Goal: Transaction & Acquisition: Purchase product/service

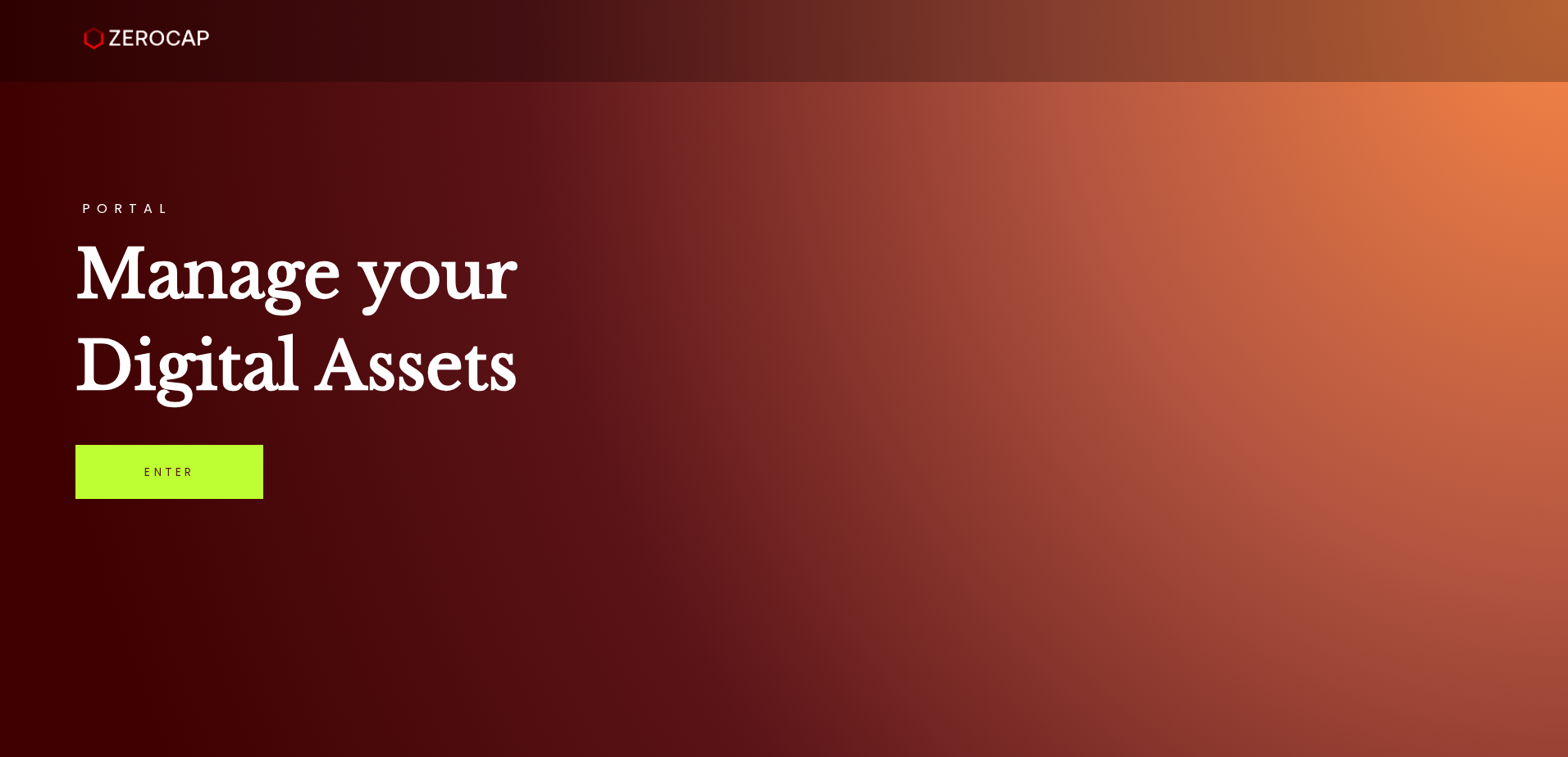
click at [186, 469] on link "Enter" at bounding box center [169, 472] width 188 height 54
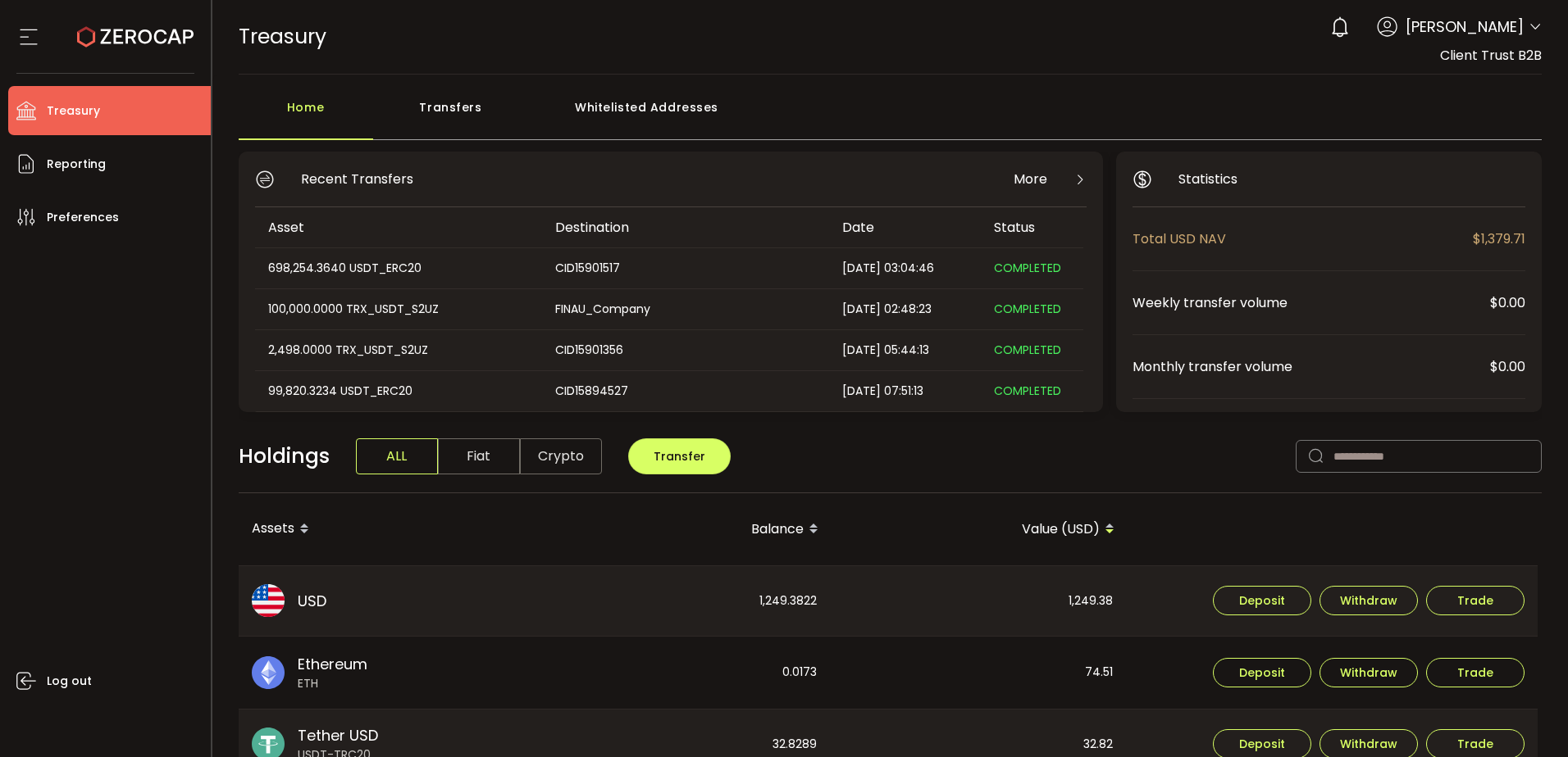
click at [864, 661] on div "74.51" at bounding box center [979, 673] width 294 height 73
click at [1520, 24] on div "0 Dhivya Dharshini Account Finalto Australia Pty Ltd (991b14) Finalto Australia…" at bounding box center [1431, 26] width 220 height 36
click at [1522, 24] on div "0 Dhivya Dharshini Account Finalto Australia Pty Ltd (991b14) Finalto Australia…" at bounding box center [1431, 26] width 220 height 36
click at [1534, 30] on icon at bounding box center [1535, 27] width 14 height 14
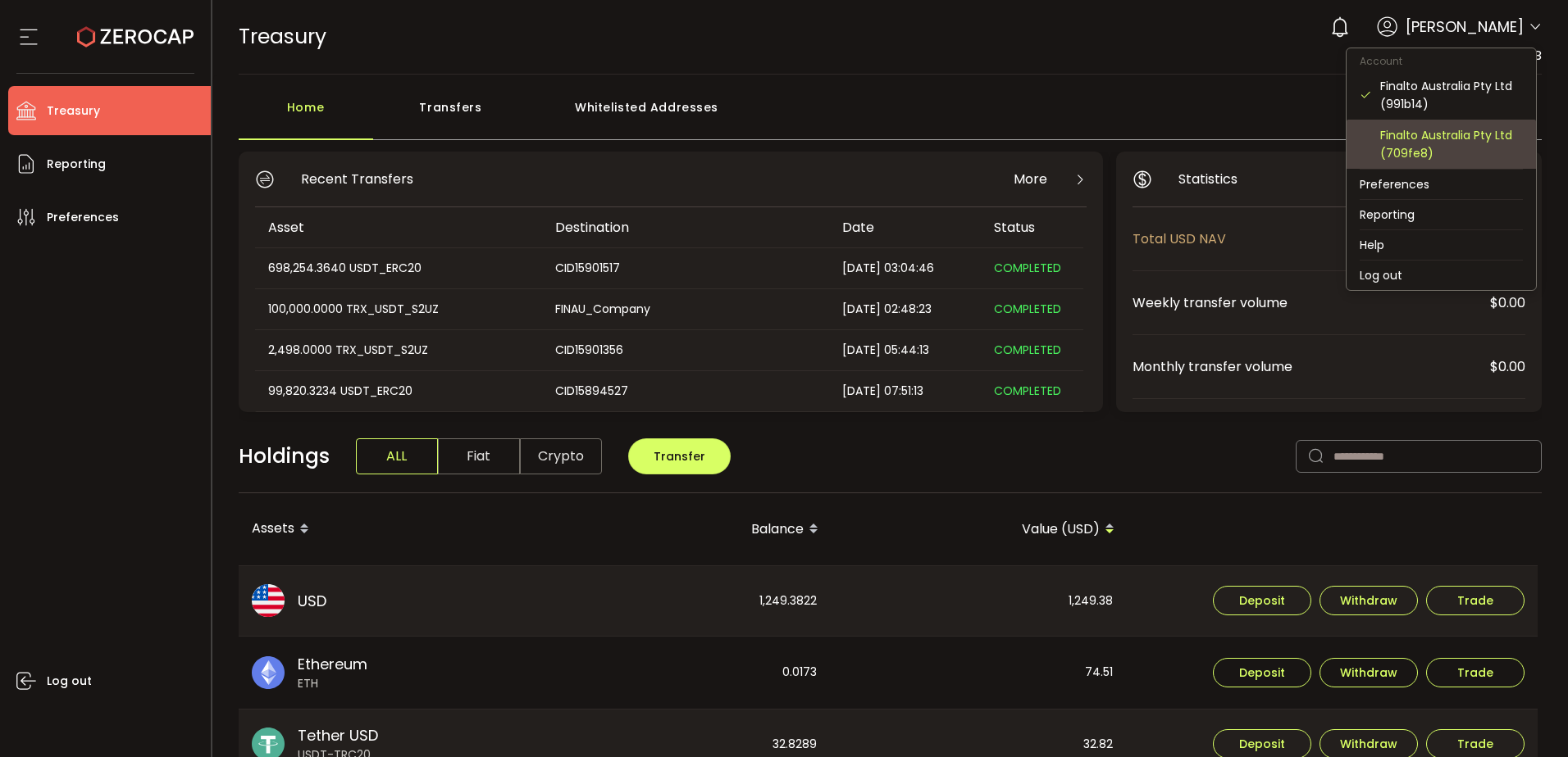
click at [1409, 144] on div "Finalto Australia Pty Ltd (709fe8)" at bounding box center [1451, 143] width 142 height 36
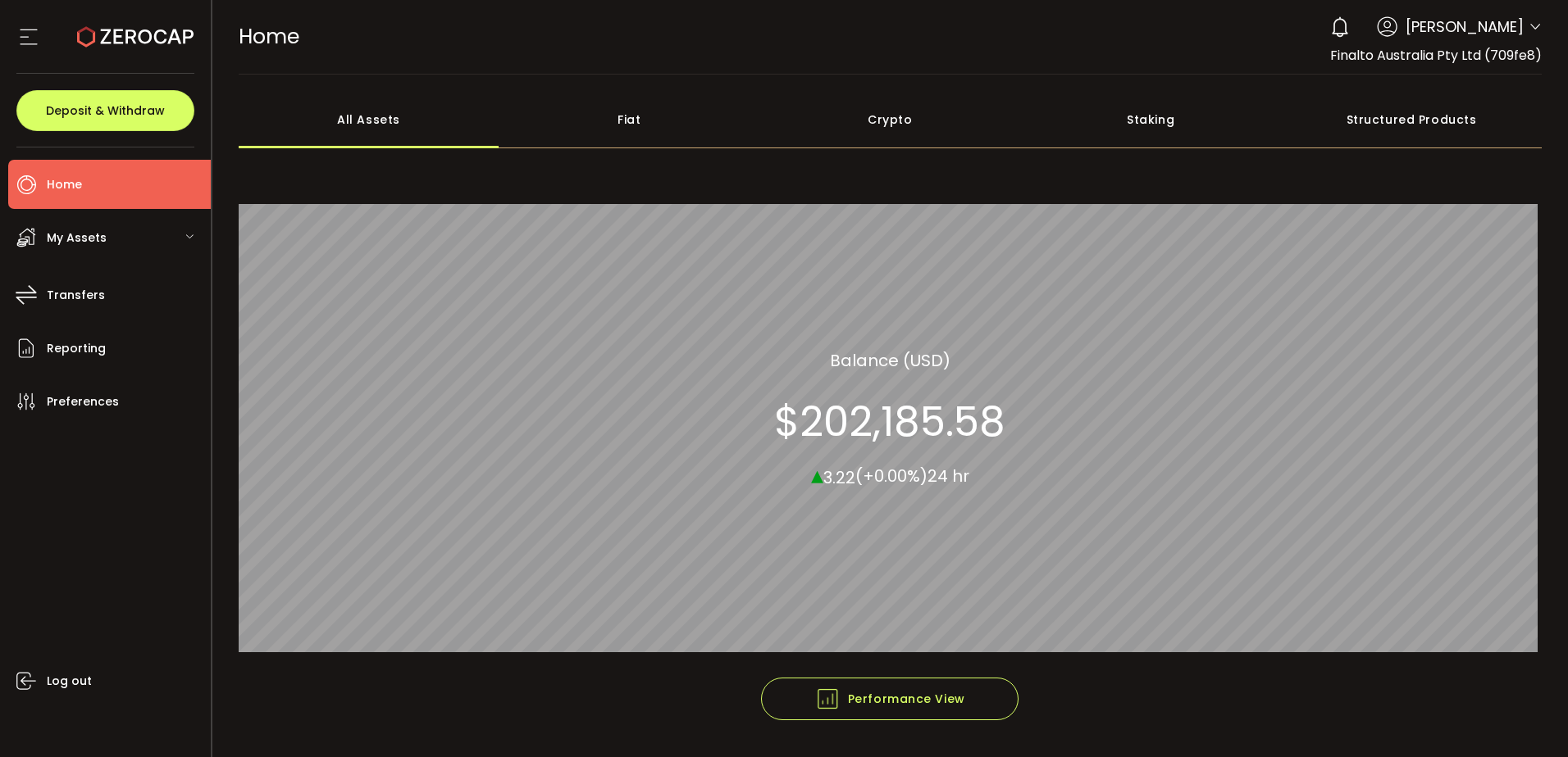
click at [173, 227] on div "My Assets" at bounding box center [108, 237] width 202 height 49
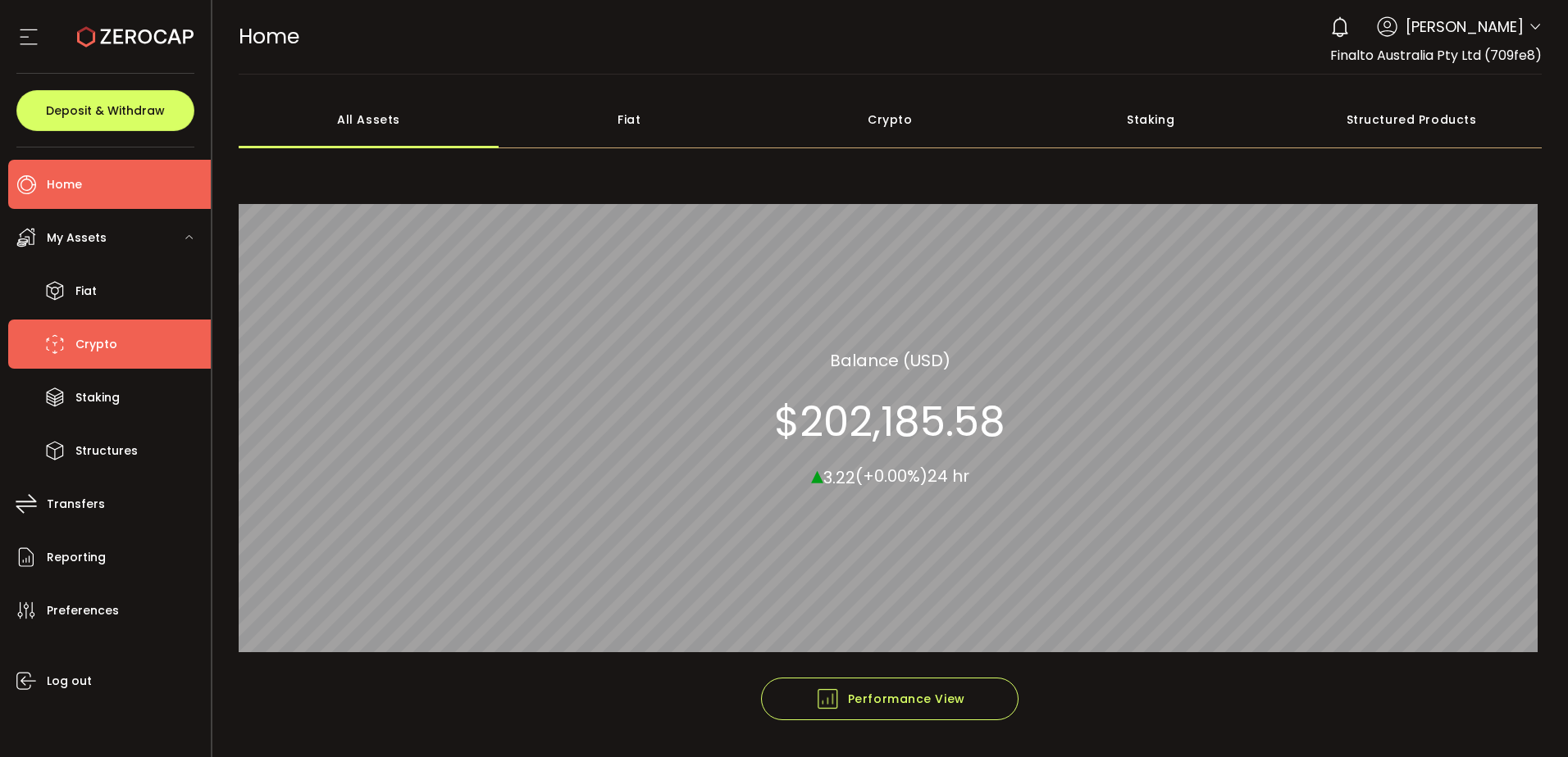
click at [88, 348] on span "Crypto" at bounding box center [96, 345] width 42 height 24
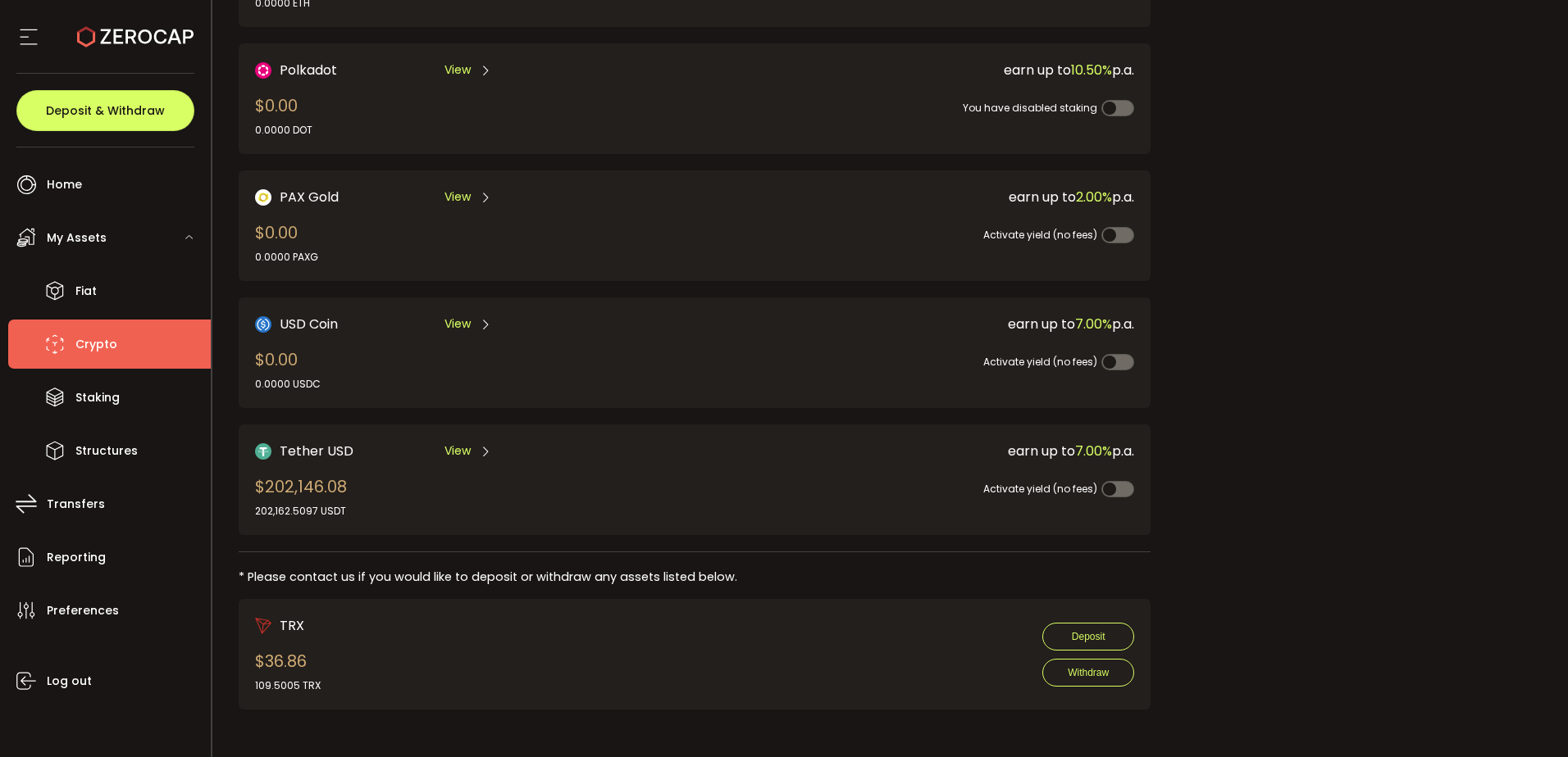
scroll to position [345, 0]
drag, startPoint x: 1284, startPoint y: 336, endPoint x: 1291, endPoint y: 382, distance: 46.5
click at [1284, 336] on div "Request an OTC Trade Trade OTC Buy Sell Crypto *** BTC ETH USDT USDC PAXG DOT F…" at bounding box center [1358, 257] width 366 height 937
